Goal: Check status: Check status

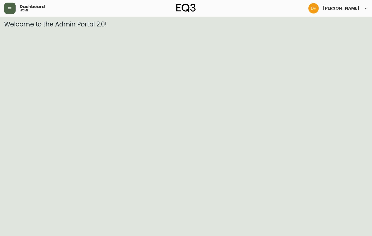
click at [8, 6] on icon "button" at bounding box center [10, 8] width 4 height 4
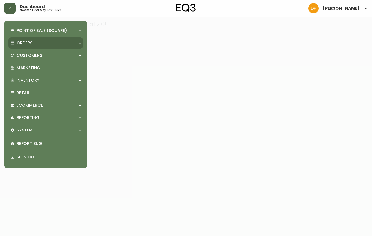
click at [30, 47] on div "Orders" at bounding box center [45, 42] width 75 height 11
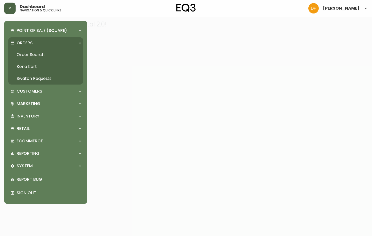
click at [44, 56] on link "Order Search" at bounding box center [45, 55] width 75 height 12
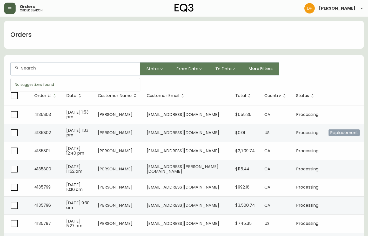
click at [96, 69] on input "text" at bounding box center [78, 68] width 115 height 5
paste input "4135721"
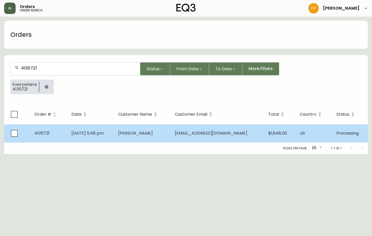
type input "4135721"
click at [71, 135] on td "[DATE] 5:46 pm" at bounding box center [90, 133] width 47 height 18
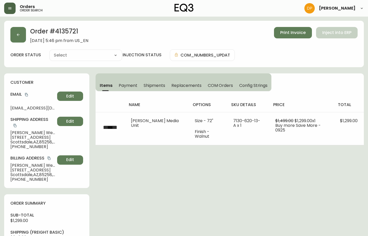
type input "Processing"
select select "PROCESSING"
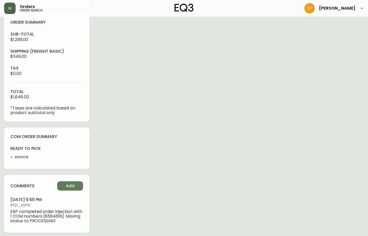
scroll to position [182, 0]
click at [22, 154] on div "ready to pick 8584618" at bounding box center [26, 154] width 33 height 17
copy li "8584618"
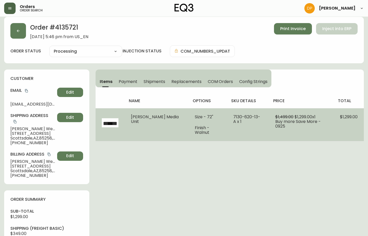
scroll to position [2, 0]
